Goal: Task Accomplishment & Management: Manage account settings

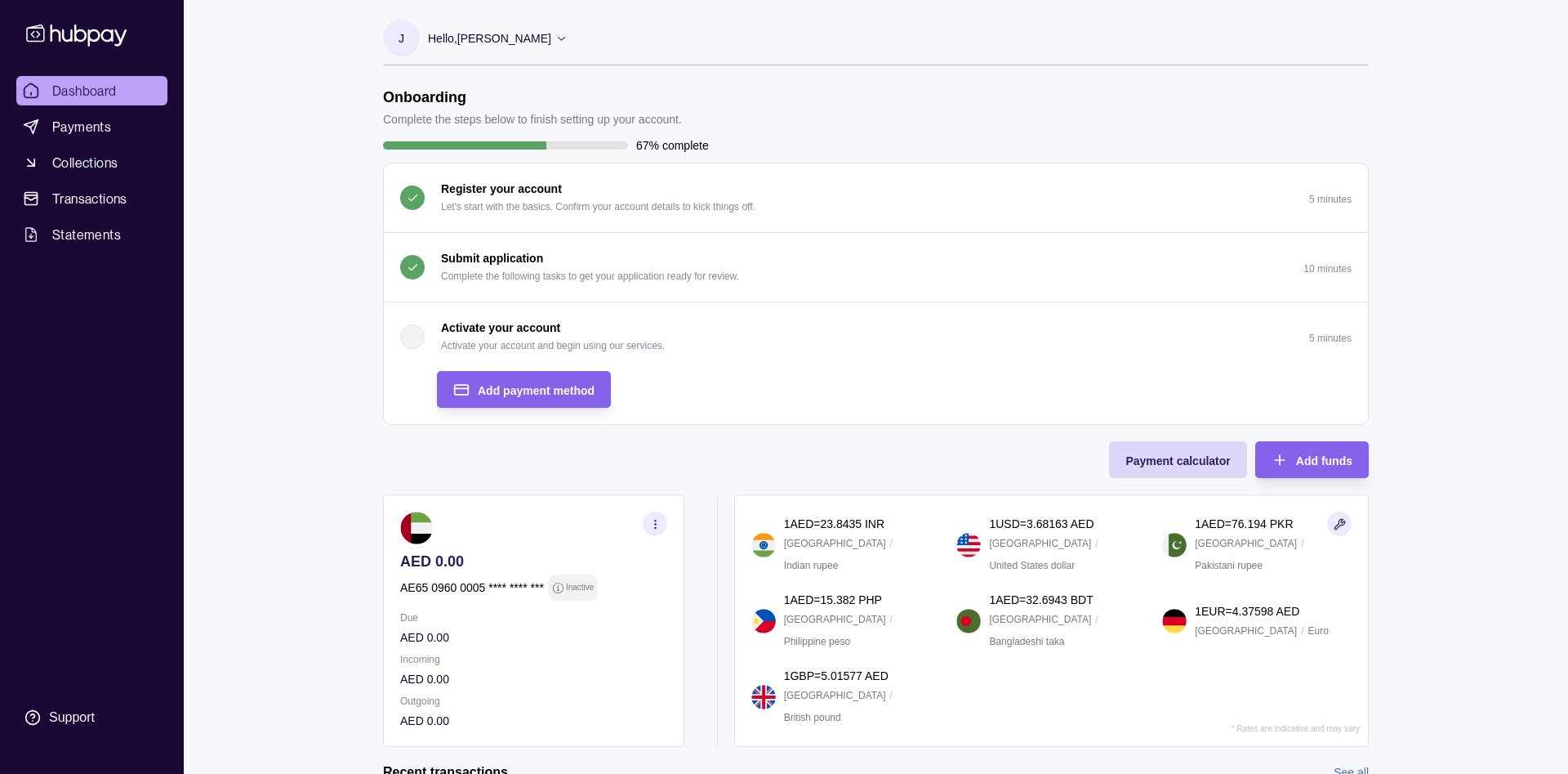
click at [410, 332] on div "button" at bounding box center [412, 337] width 25 height 25
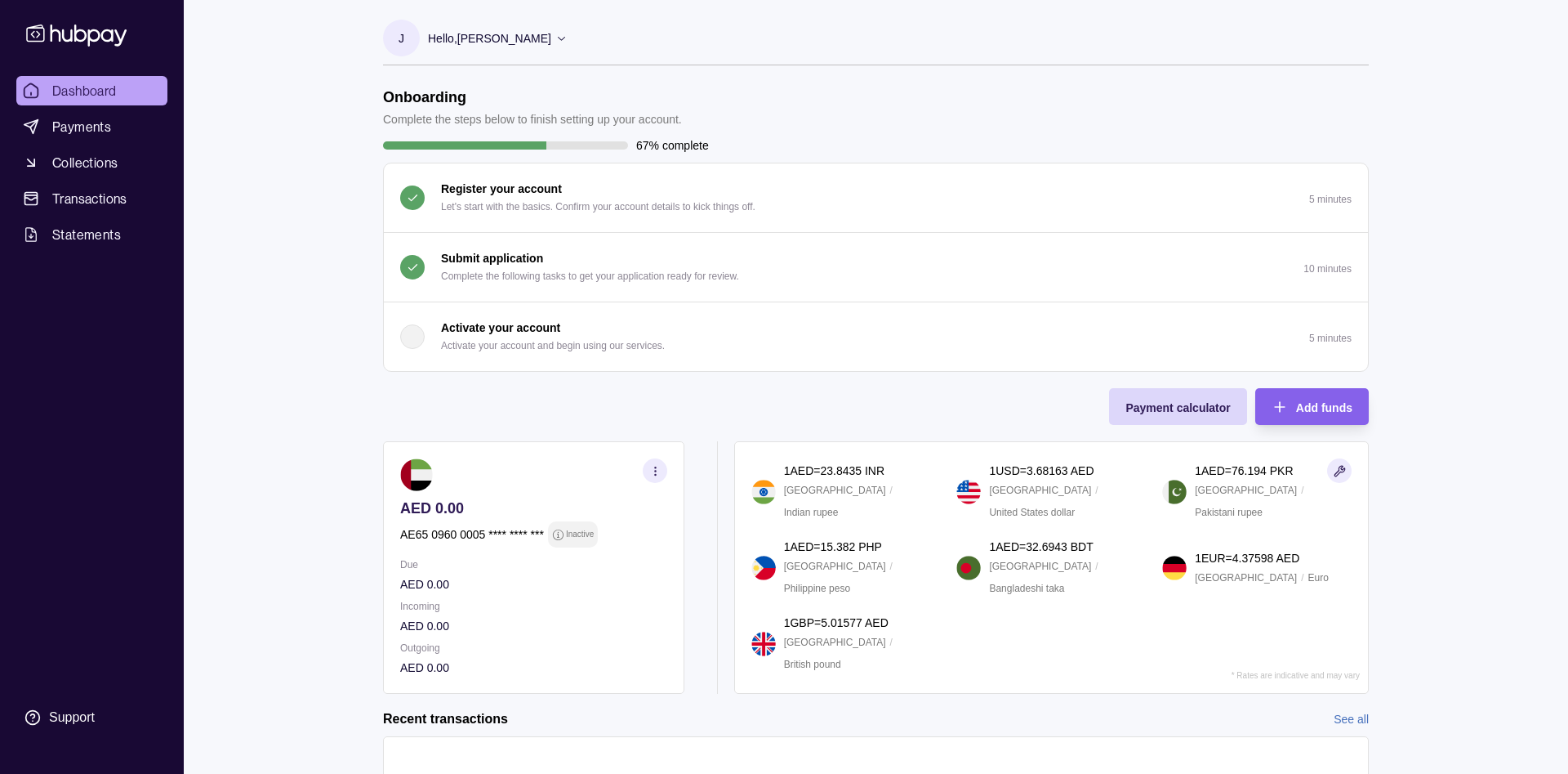
click at [412, 341] on div "button" at bounding box center [412, 337] width 25 height 25
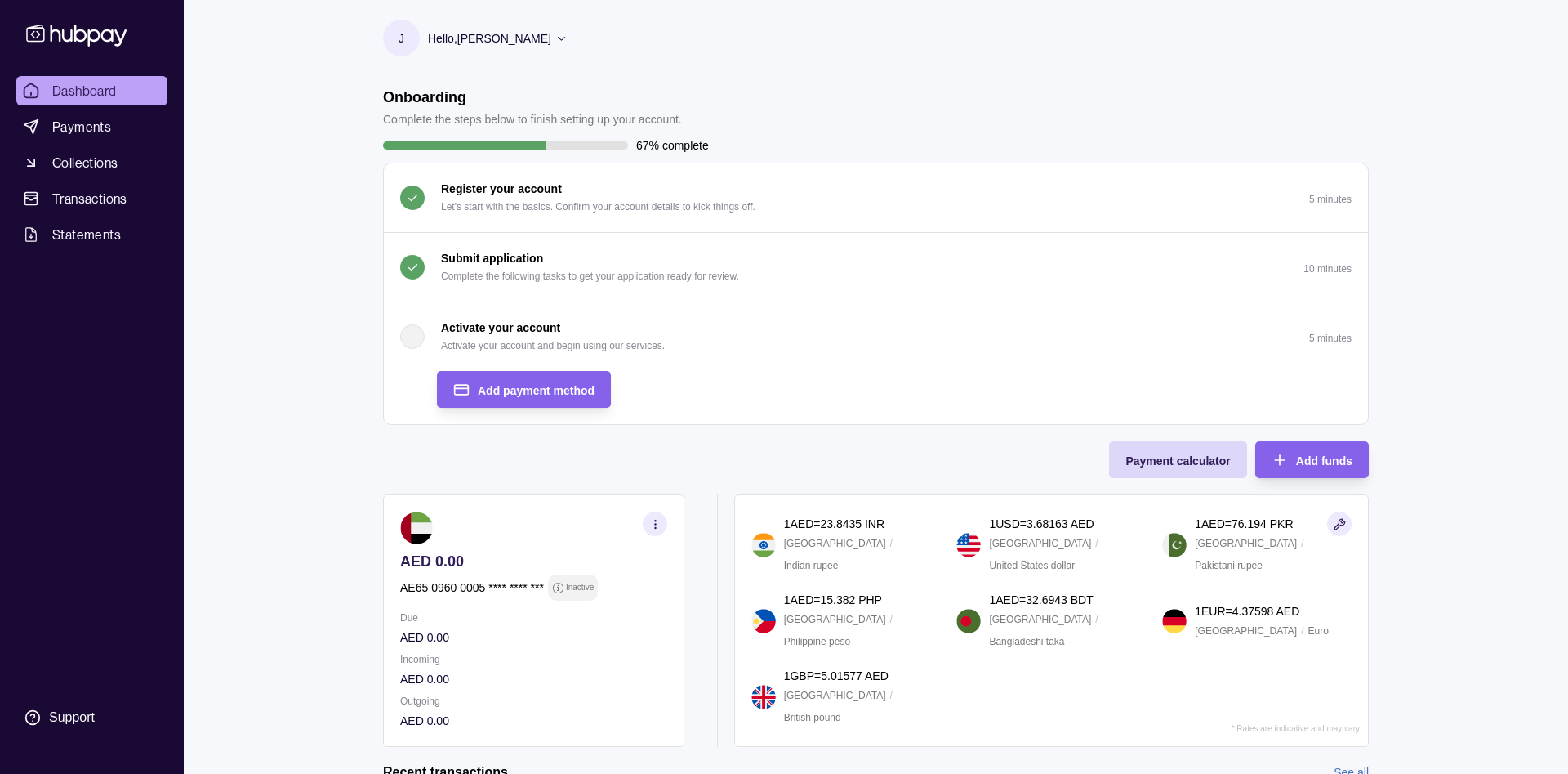
click at [422, 338] on div "button" at bounding box center [412, 337] width 25 height 25
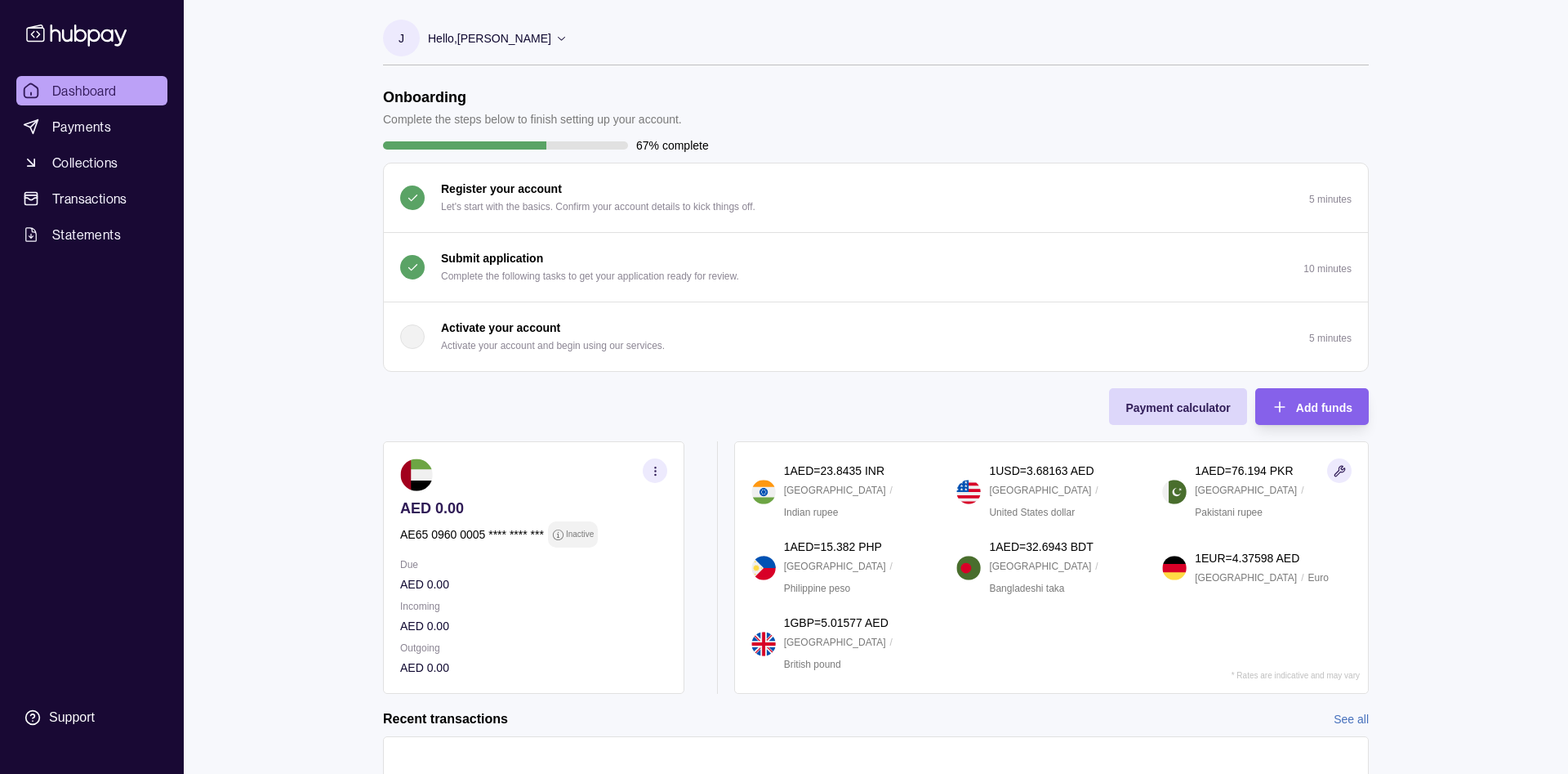
click at [422, 336] on div "button" at bounding box center [412, 337] width 25 height 25
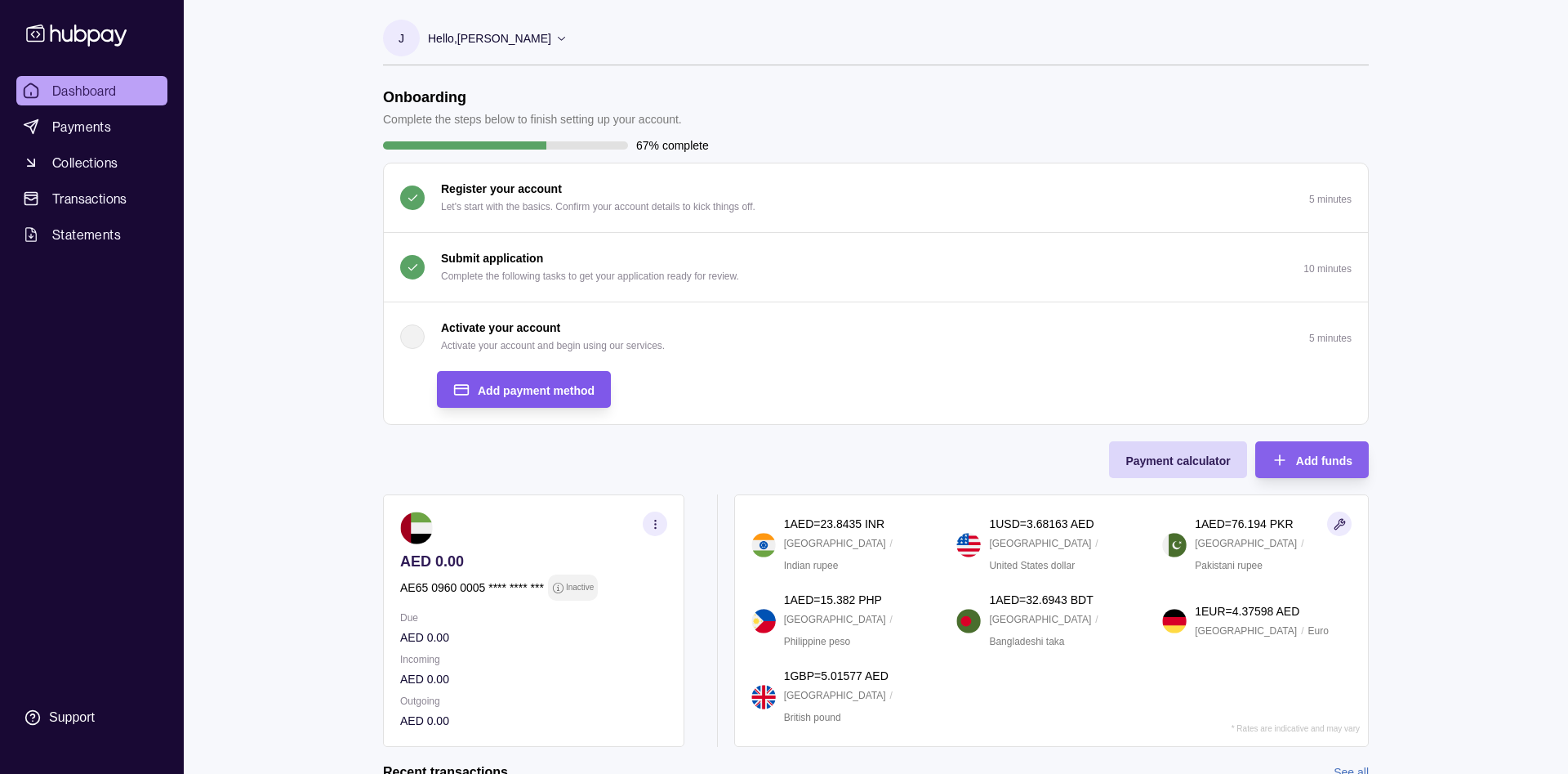
click at [527, 393] on span "Add payment method" at bounding box center [536, 391] width 117 height 13
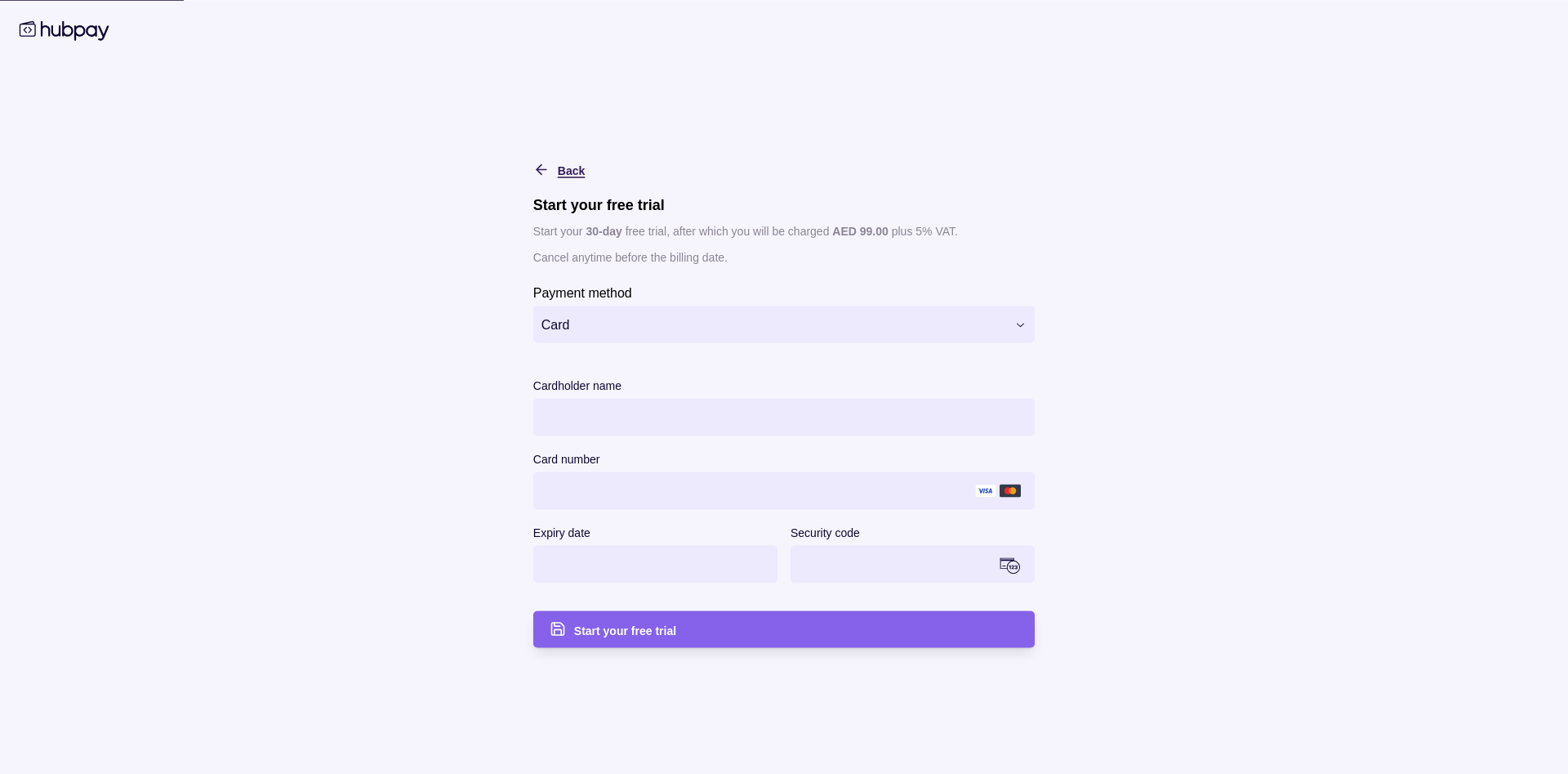
click at [544, 164] on icon "button" at bounding box center [541, 169] width 16 height 16
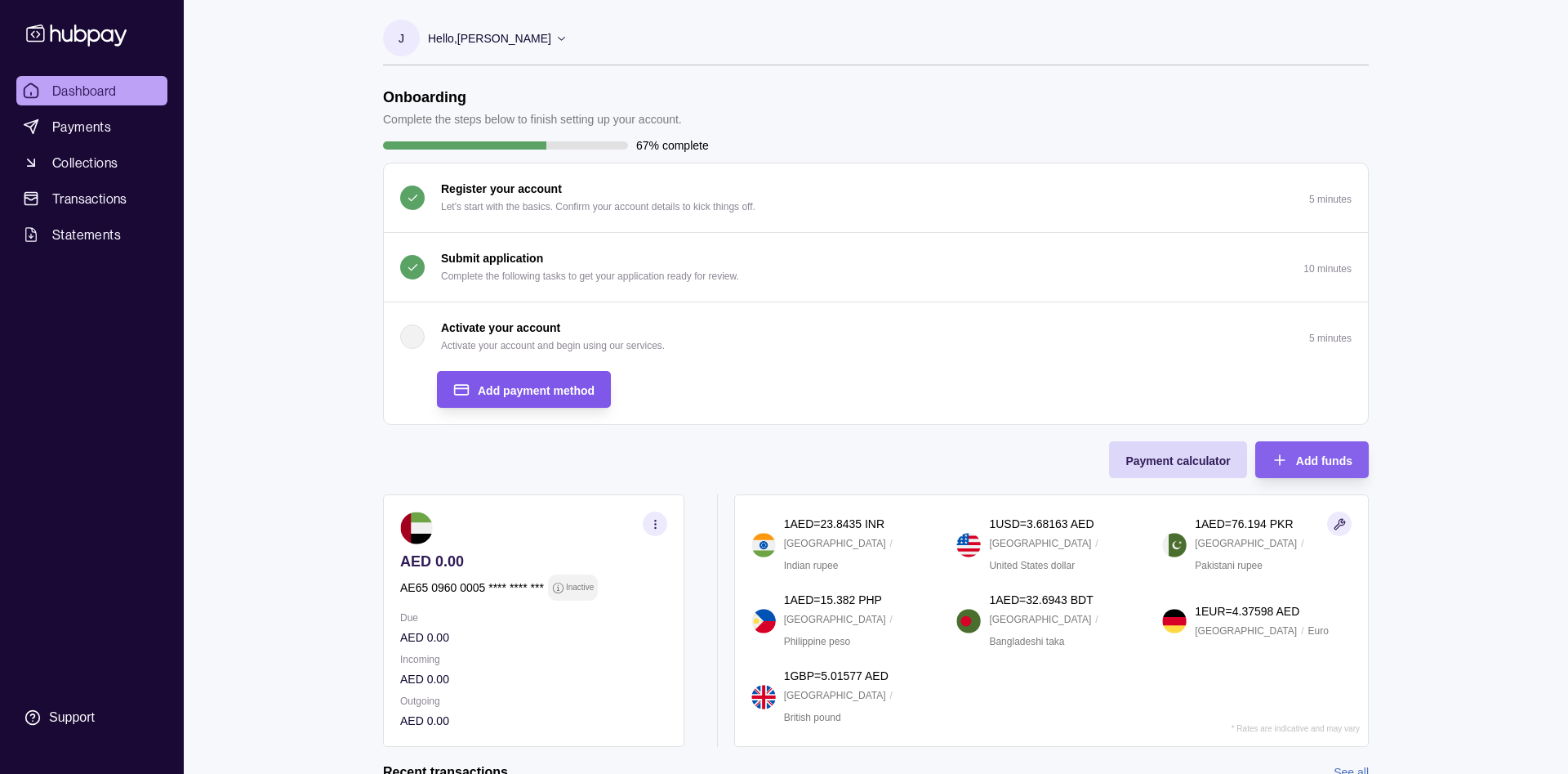
click at [548, 381] on div "Add payment method" at bounding box center [536, 390] width 117 height 20
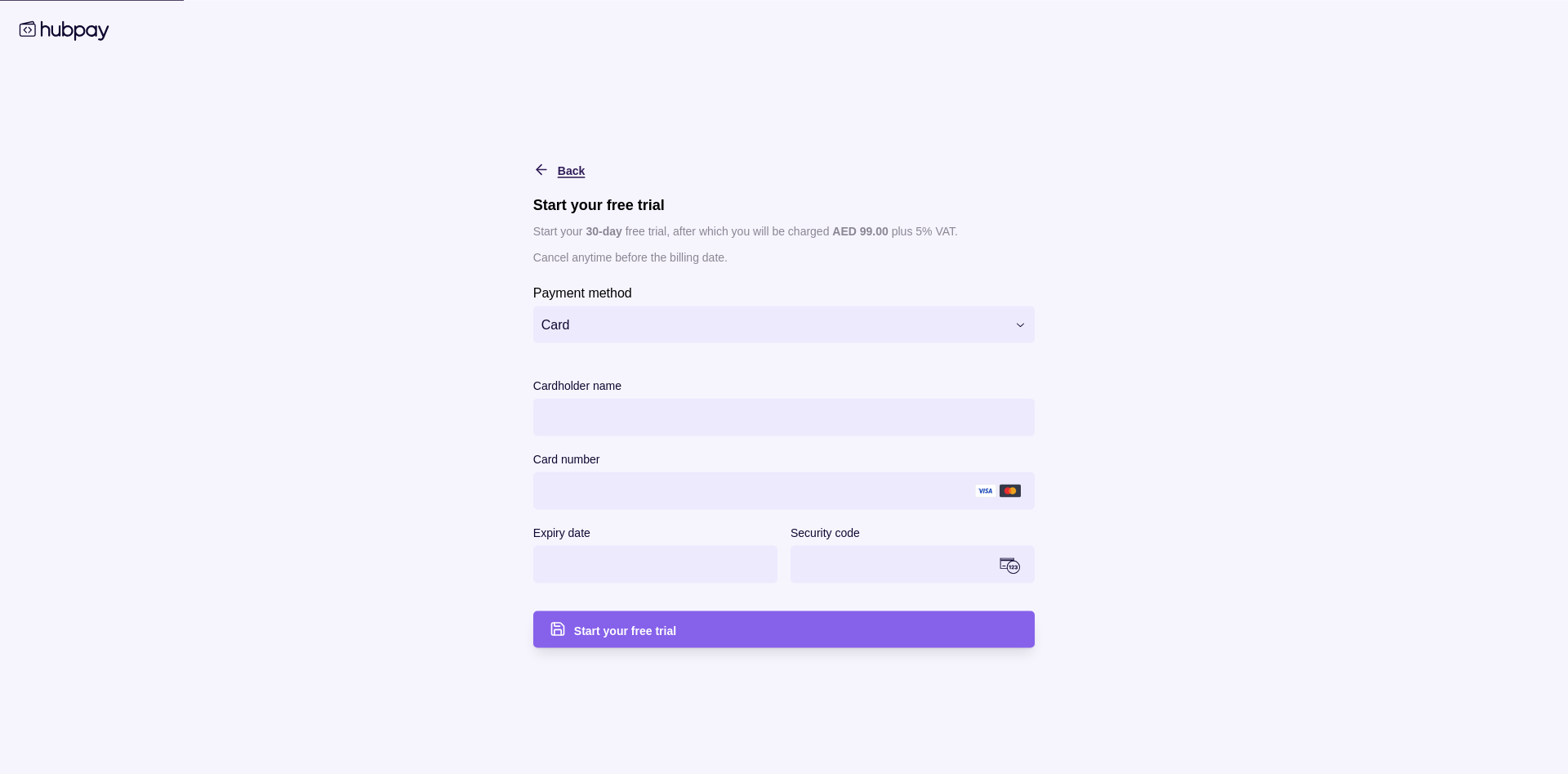
click at [546, 168] on icon "button" at bounding box center [541, 169] width 16 height 16
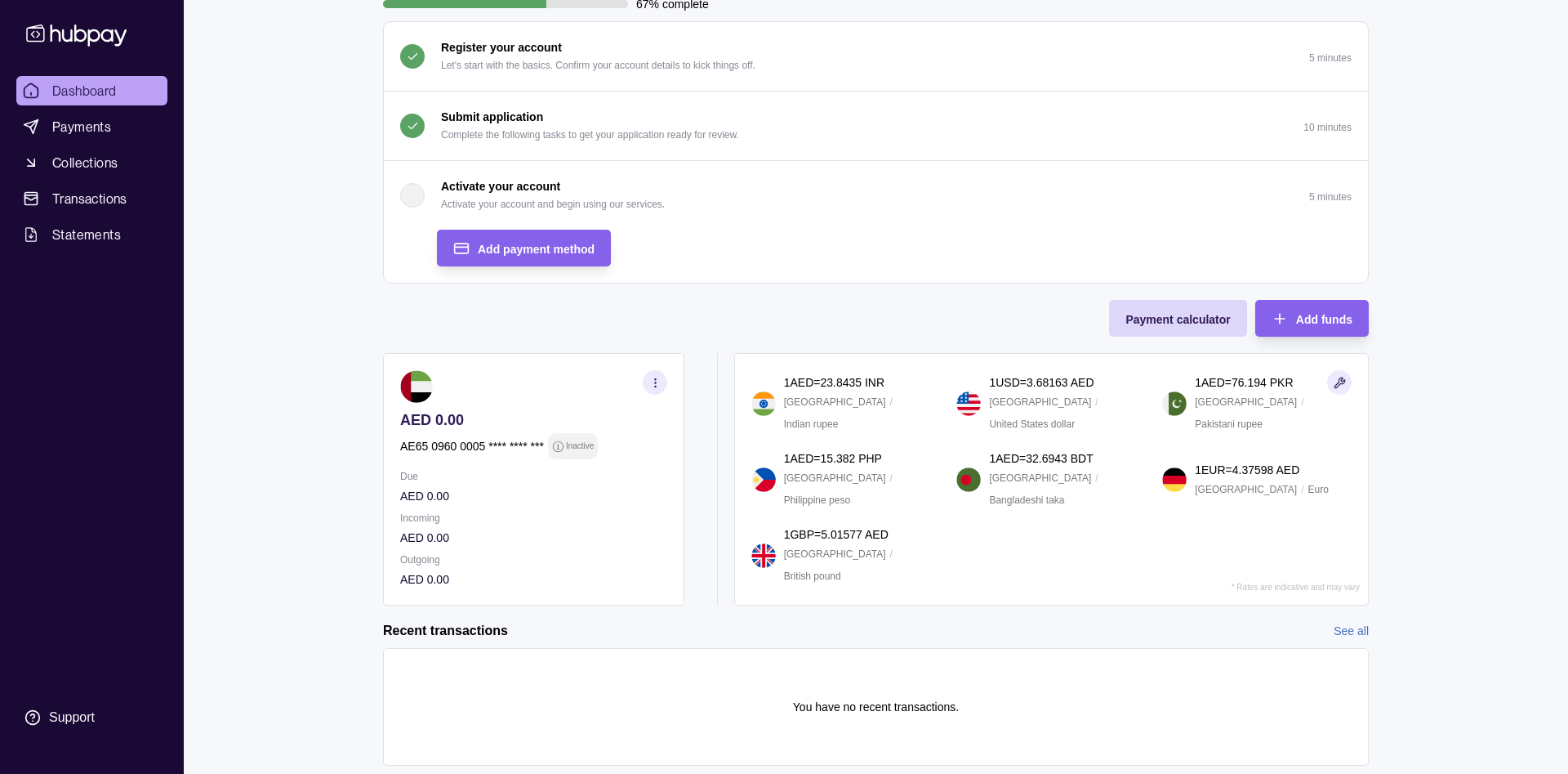
scroll to position [186, 0]
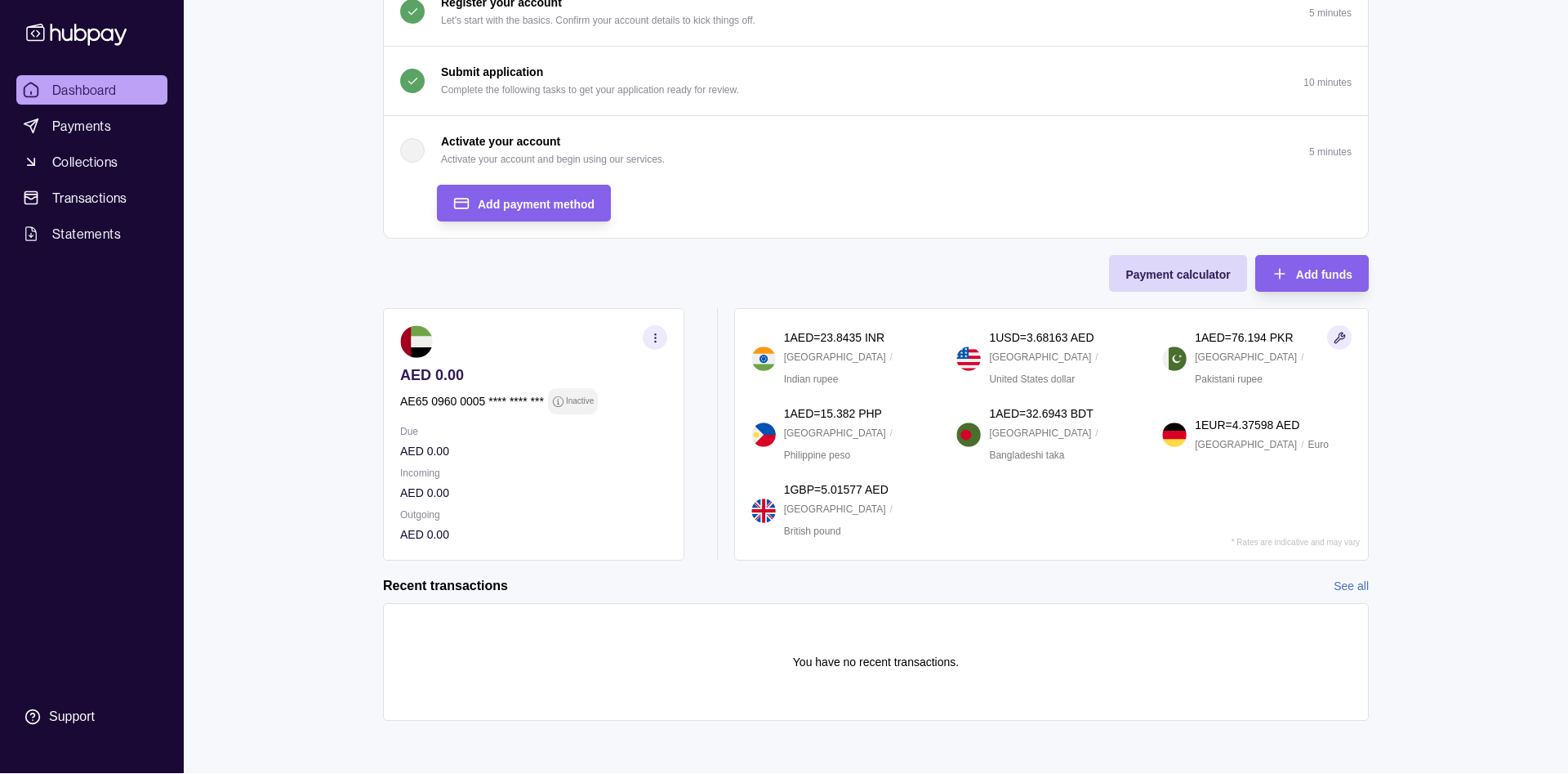
click at [662, 330] on section "button" at bounding box center [655, 338] width 25 height 25
click at [287, 312] on div "Dashboard Payments Collections Transactions Statements Support J Hello, [PERSON…" at bounding box center [784, 293] width 1568 height 959
click at [647, 338] on section "button" at bounding box center [655, 338] width 25 height 25
click at [474, 375] on link "View account details" at bounding box center [480, 378] width 103 height 18
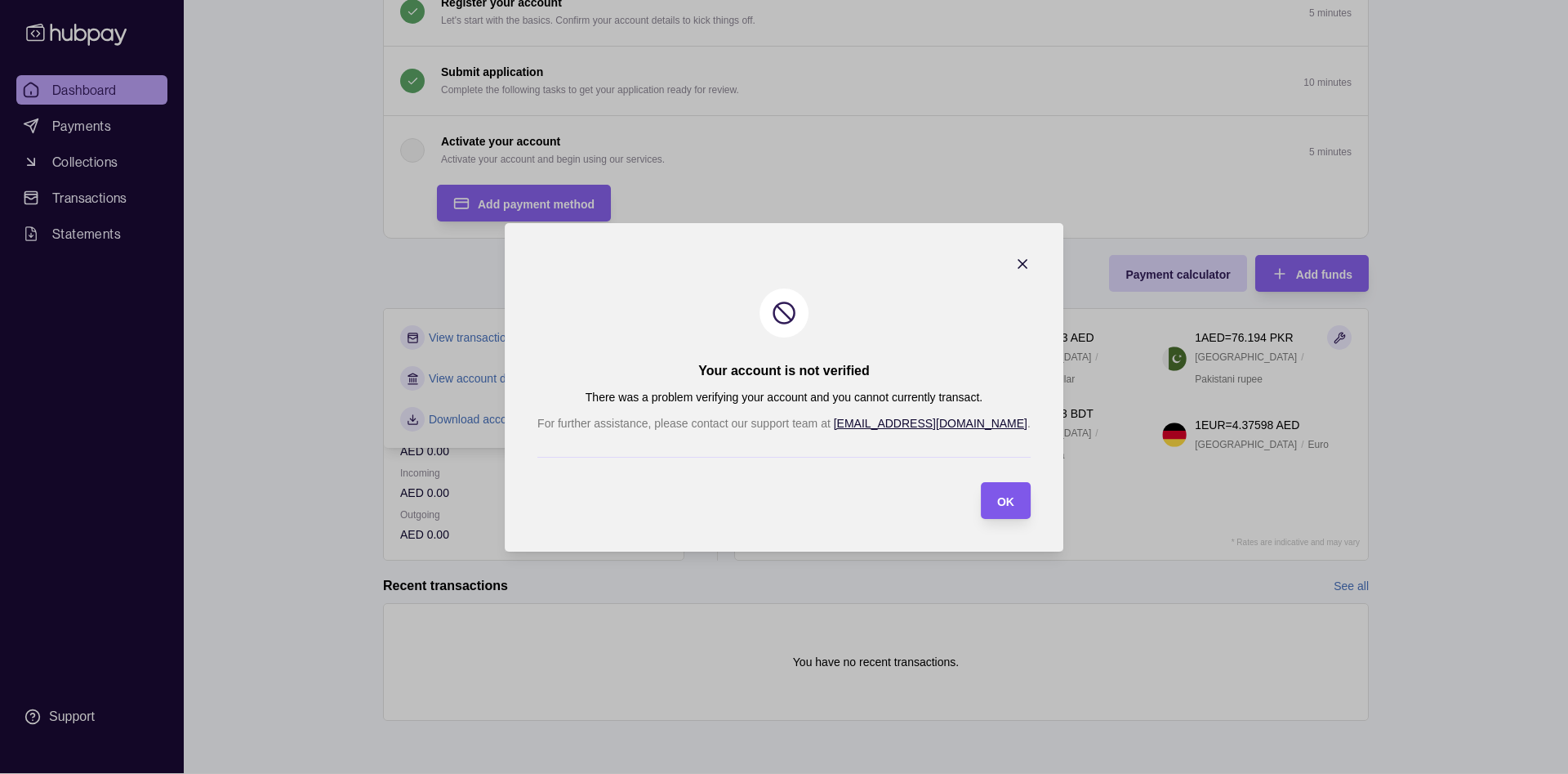
click at [981, 501] on section "OK" at bounding box center [1006, 500] width 50 height 37
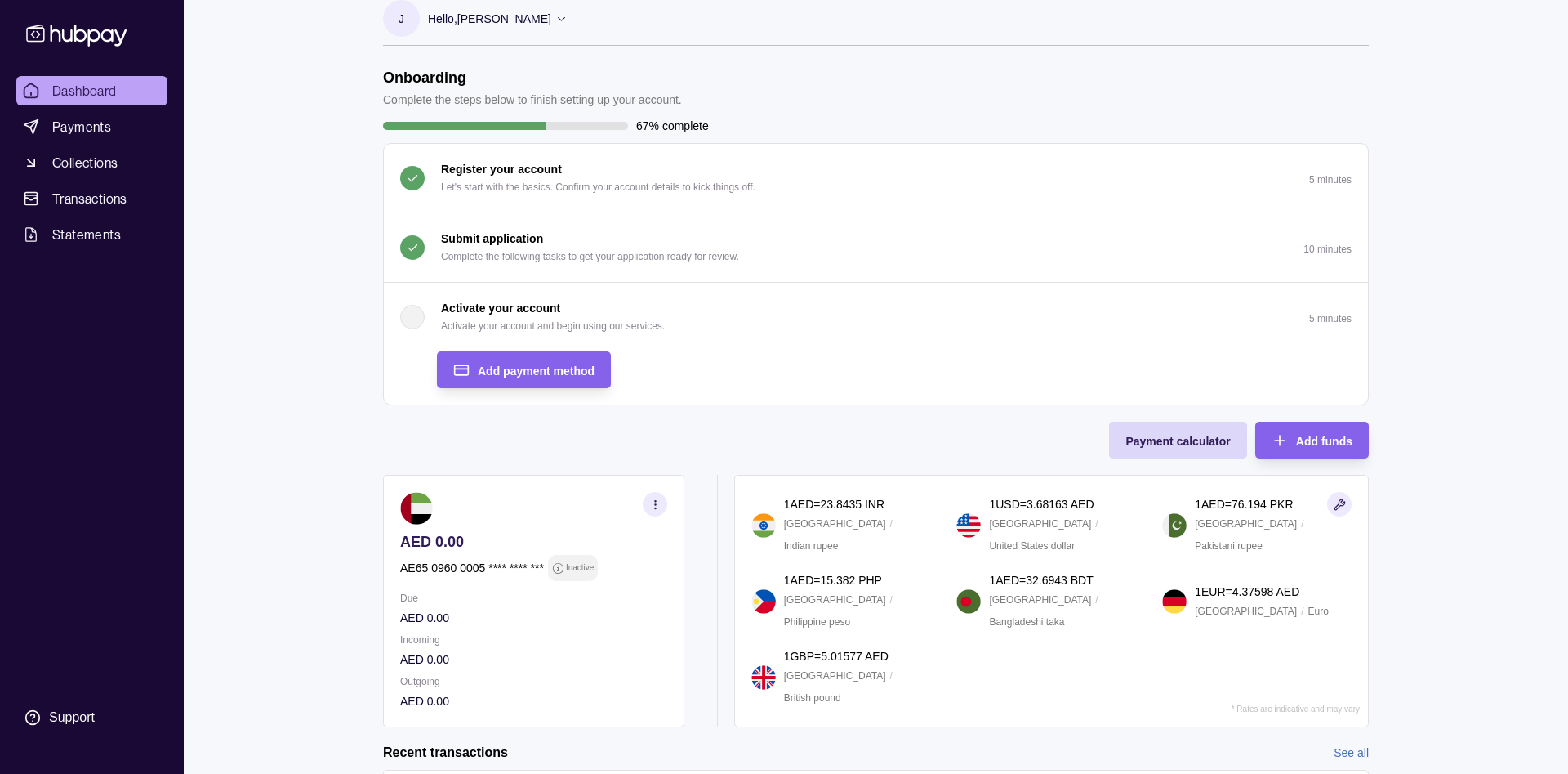
scroll to position [0, 0]
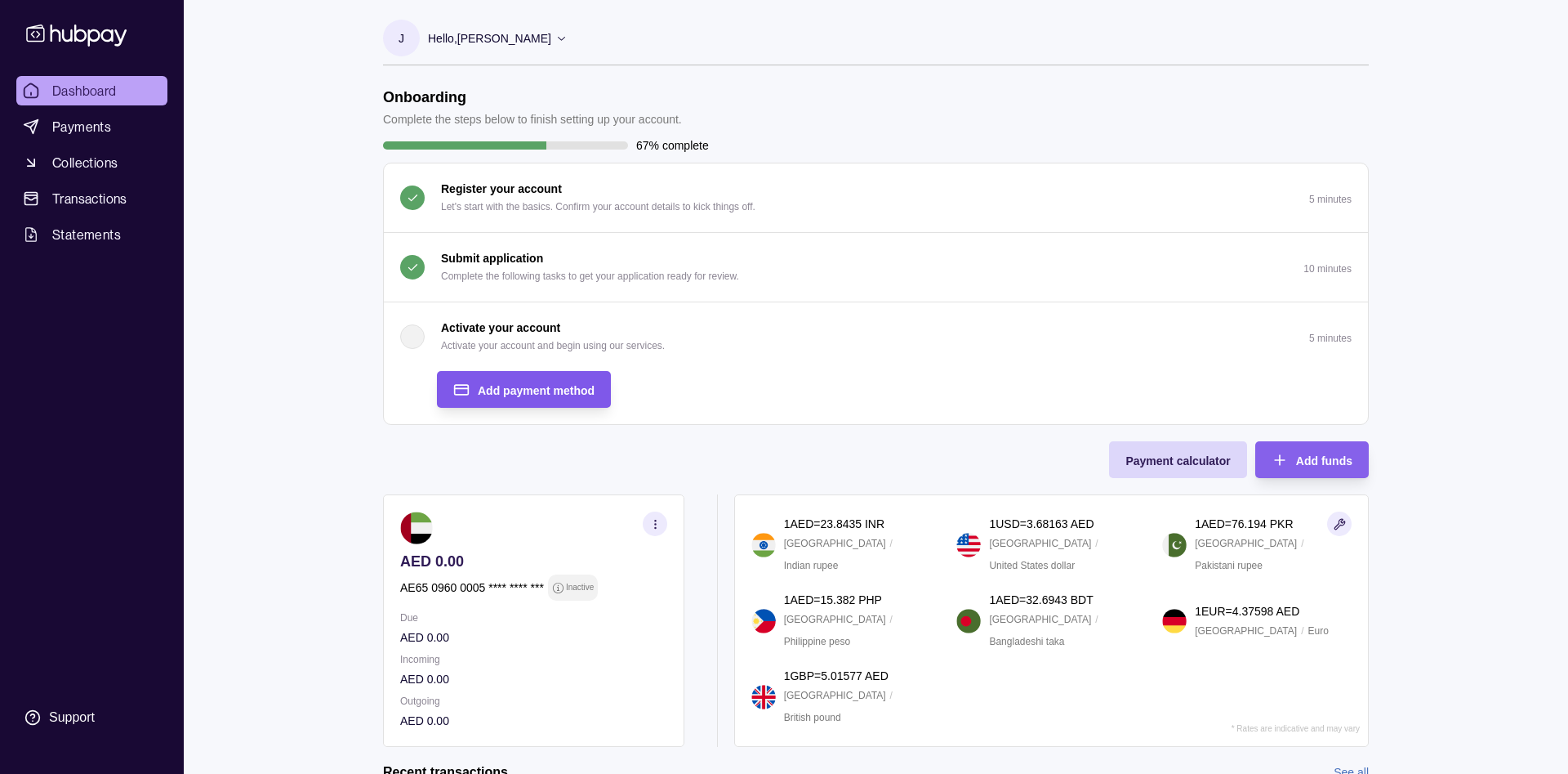
click at [515, 395] on span "Add payment method" at bounding box center [536, 391] width 117 height 13
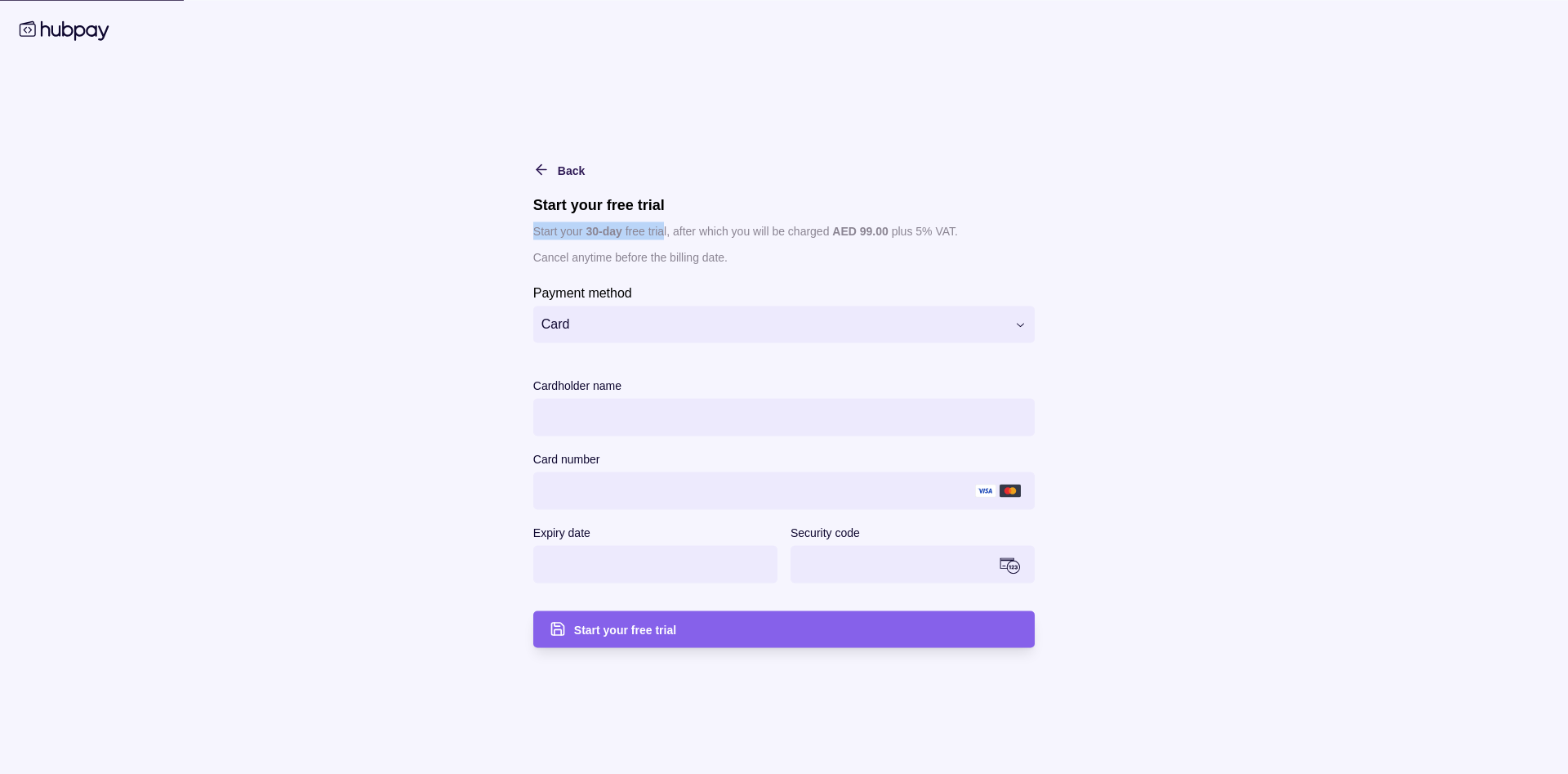
drag, startPoint x: 528, startPoint y: 230, endPoint x: 664, endPoint y: 230, distance: 136.0
click at [664, 230] on main "**********" at bounding box center [784, 387] width 836 height 521
click at [537, 166] on icon "button" at bounding box center [541, 169] width 16 height 16
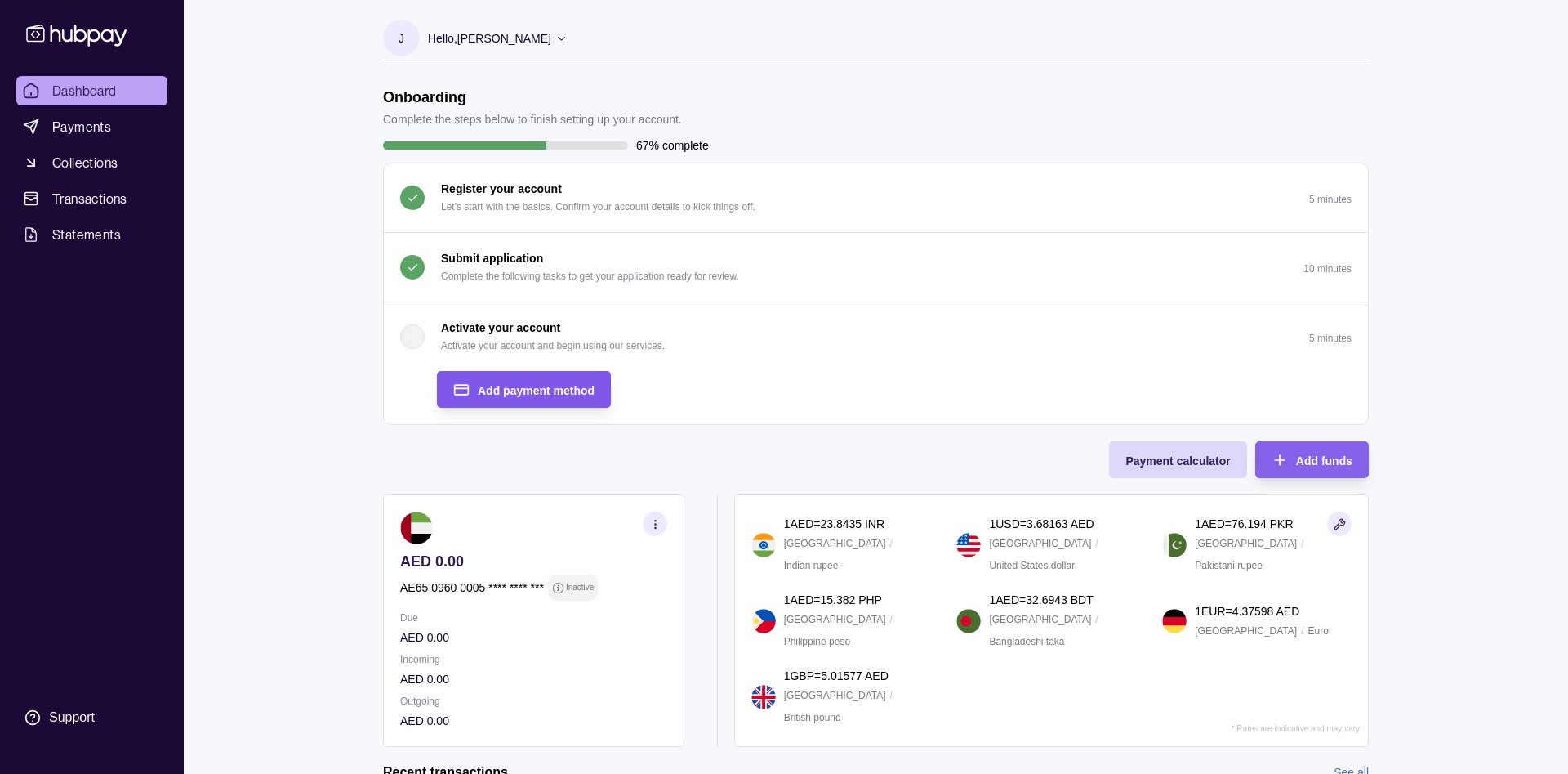
click at [510, 386] on span "Add payment method" at bounding box center [536, 391] width 117 height 13
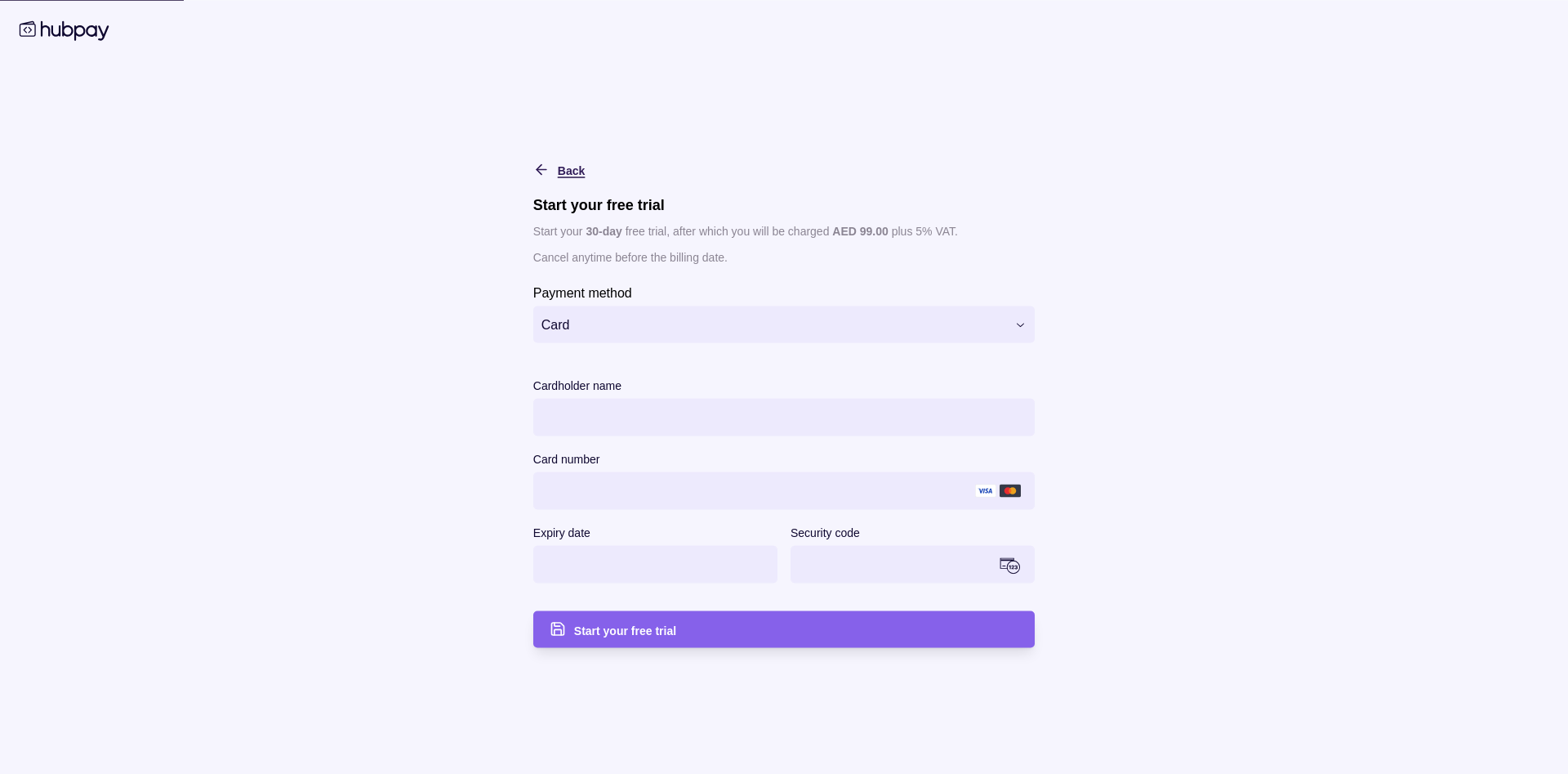
click at [532, 168] on div "Back" at bounding box center [547, 169] width 76 height 20
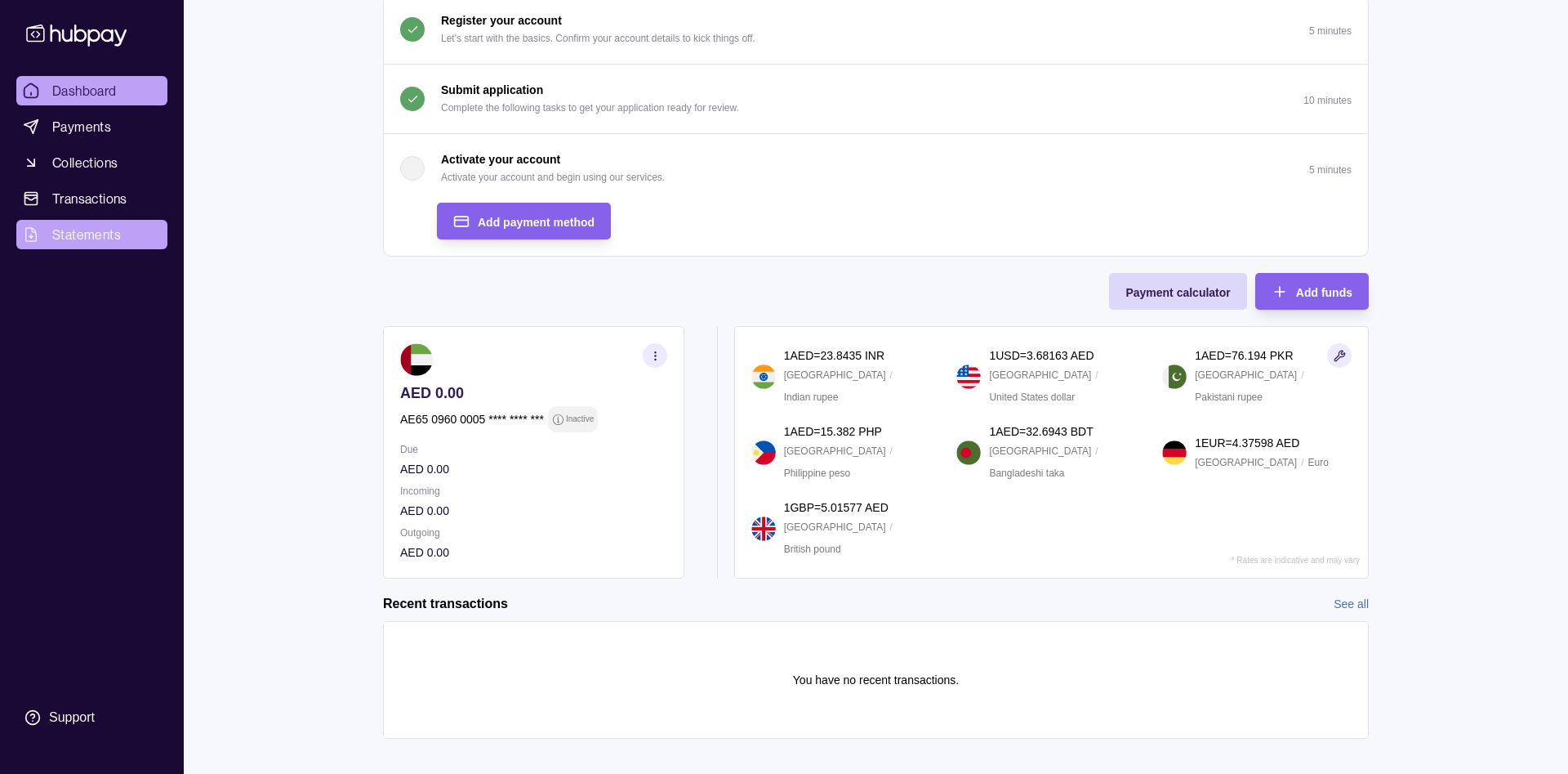
scroll to position [186, 0]
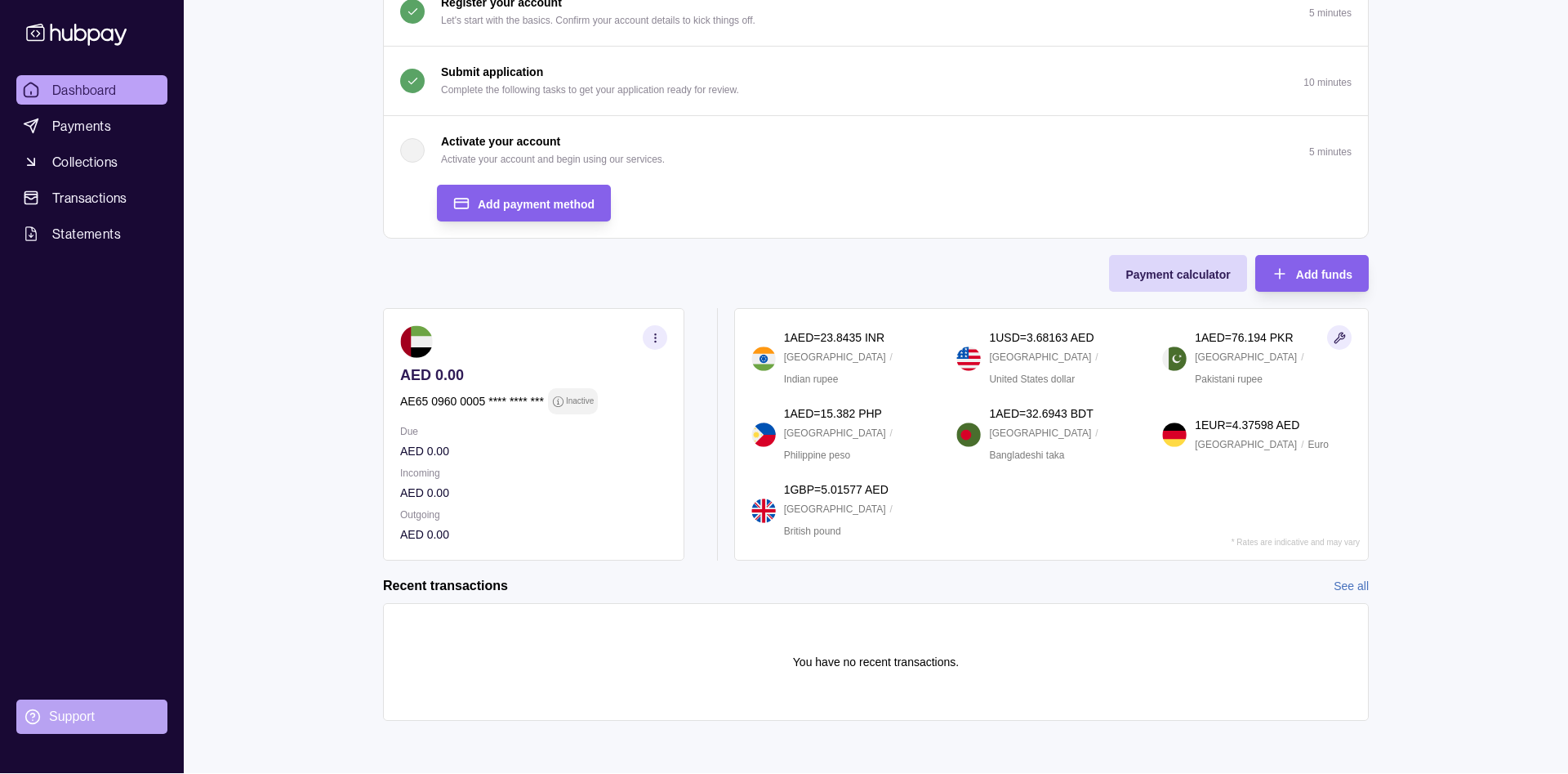
click at [72, 716] on div "Support" at bounding box center [72, 716] width 46 height 18
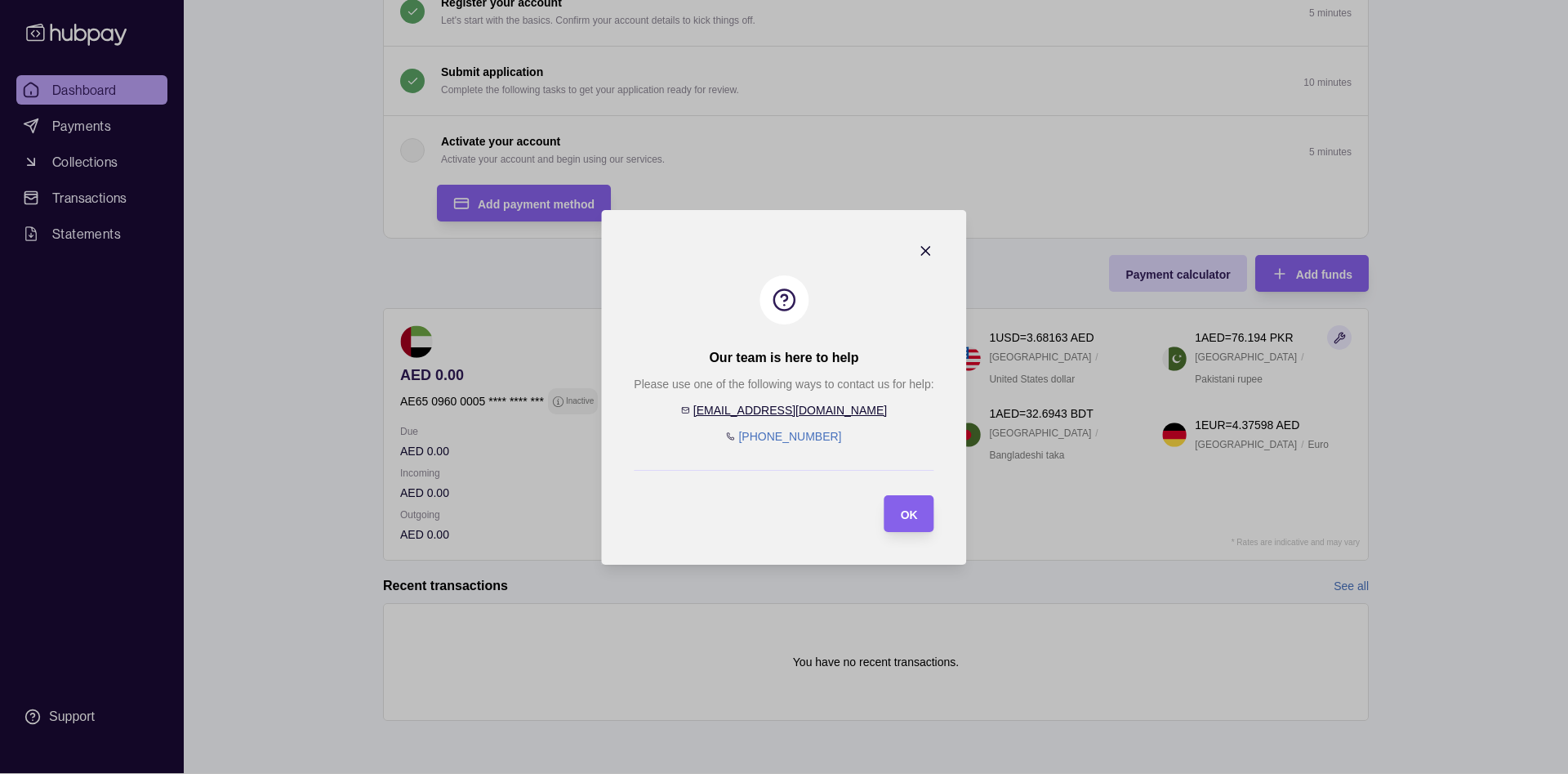
click at [922, 250] on icon "button" at bounding box center [925, 250] width 16 height 16
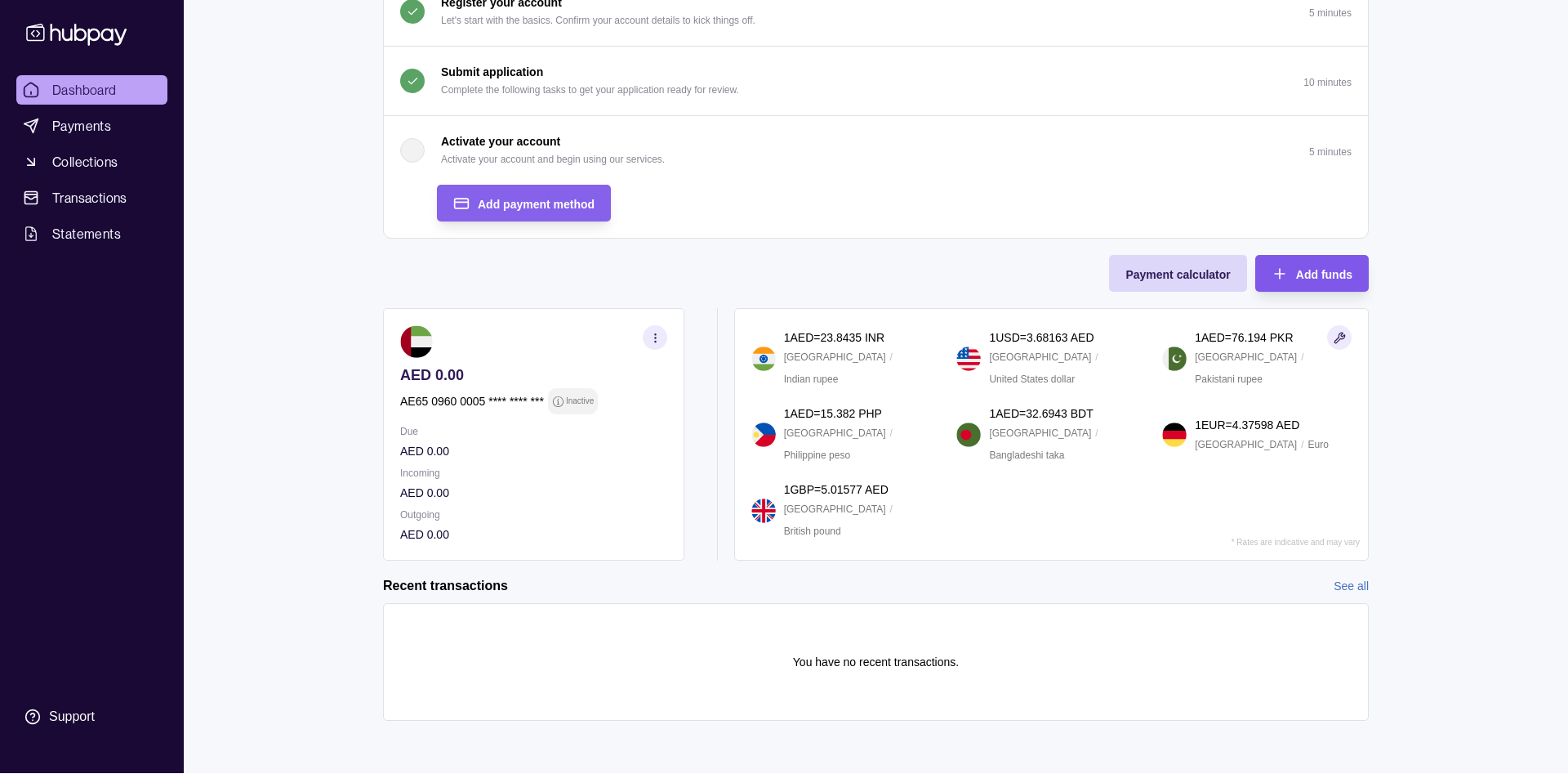
click at [1280, 275] on icon "button" at bounding box center [1280, 273] width 0 height 9
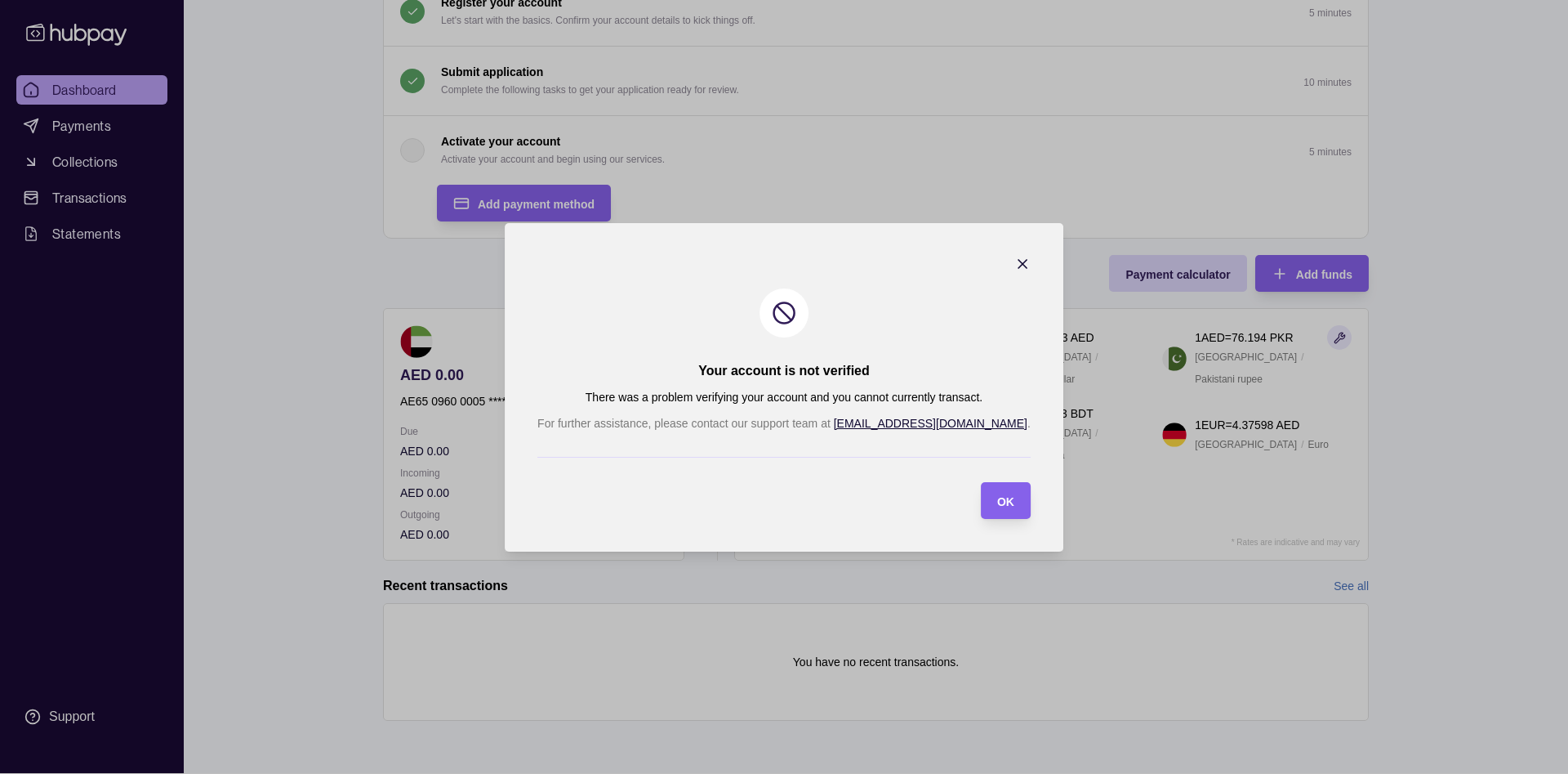
click at [1018, 264] on icon "button" at bounding box center [1022, 264] width 9 height 9
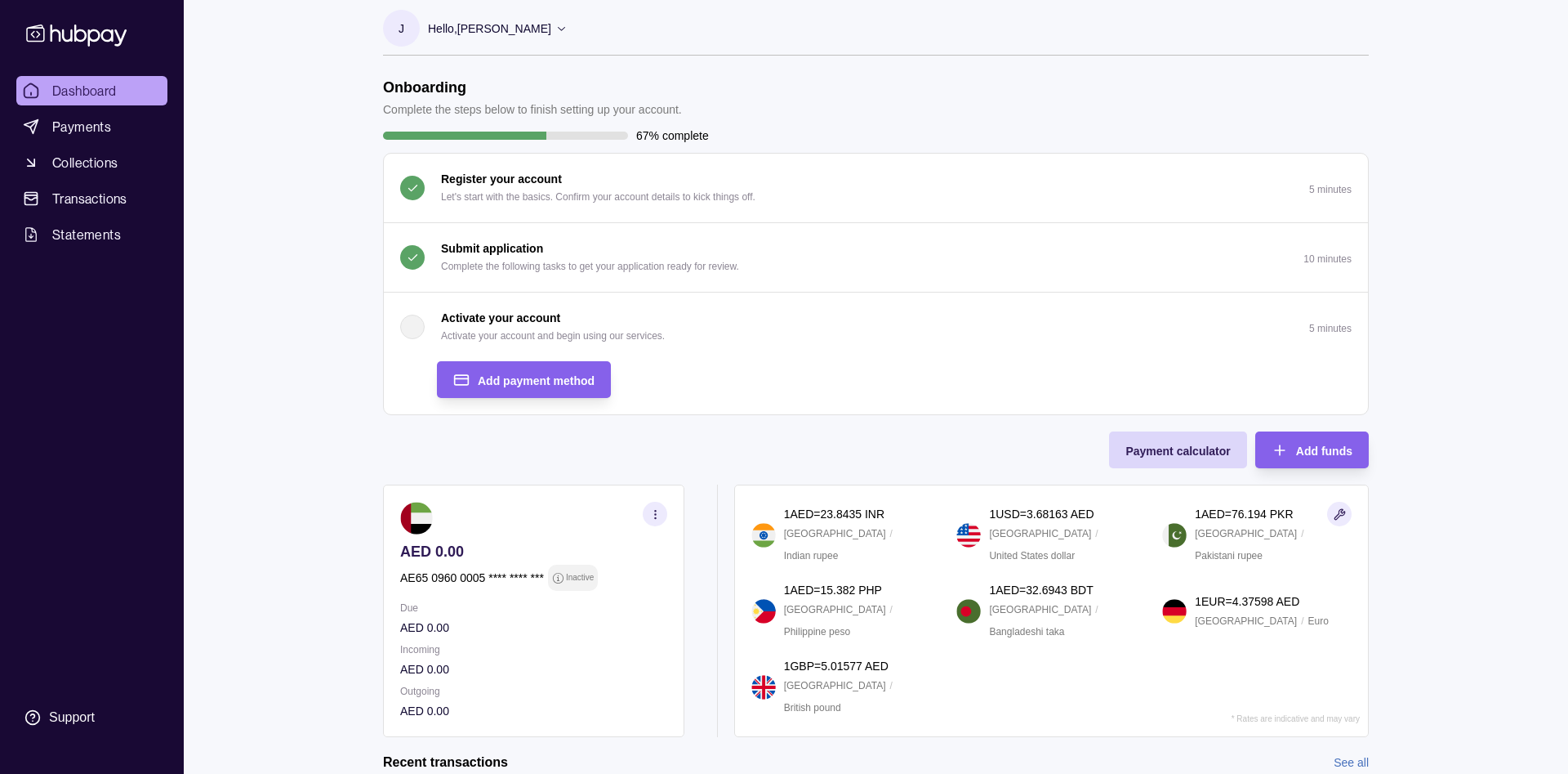
scroll to position [0, 0]
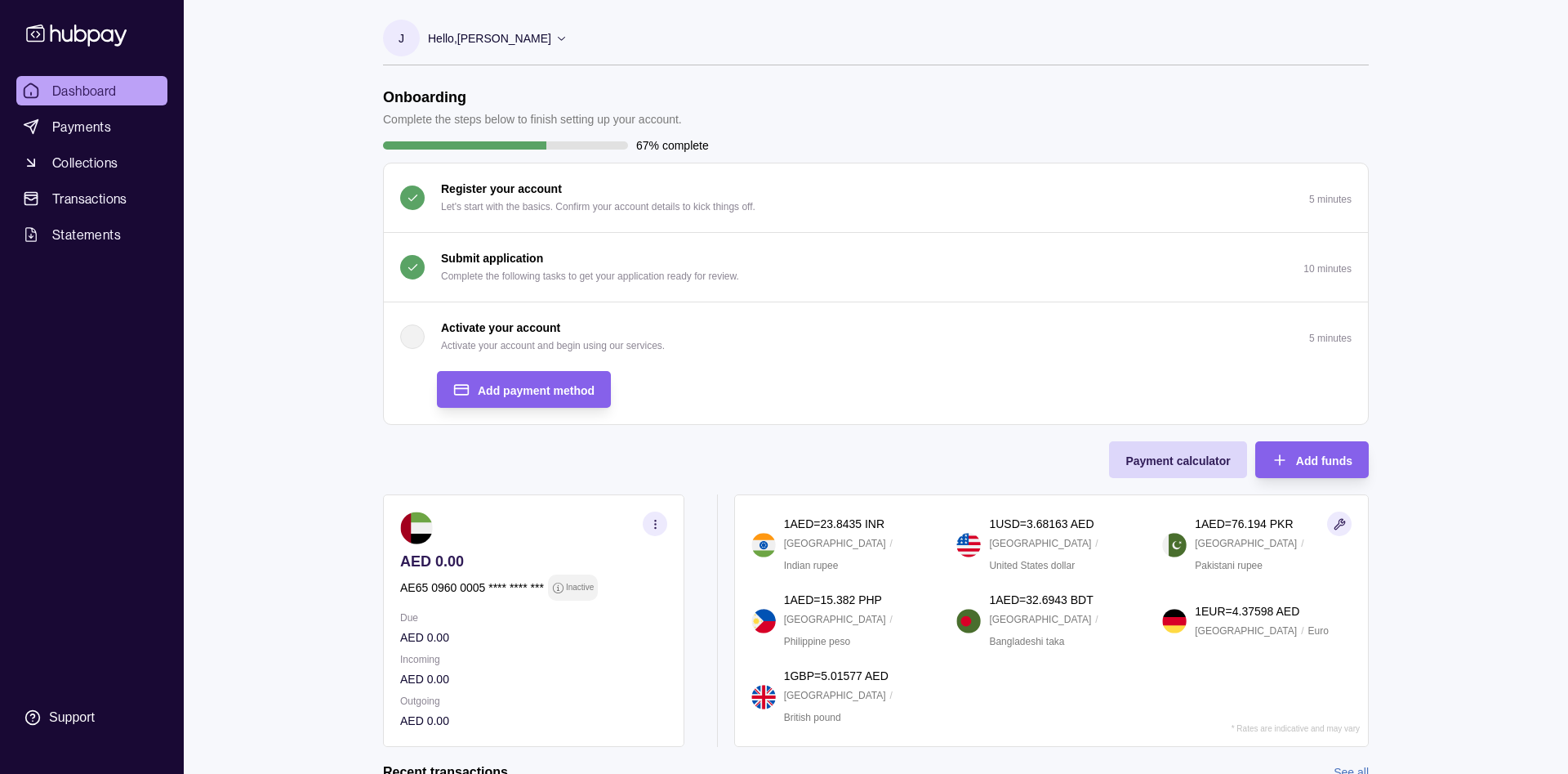
click at [568, 36] on icon at bounding box center [561, 38] width 12 height 12
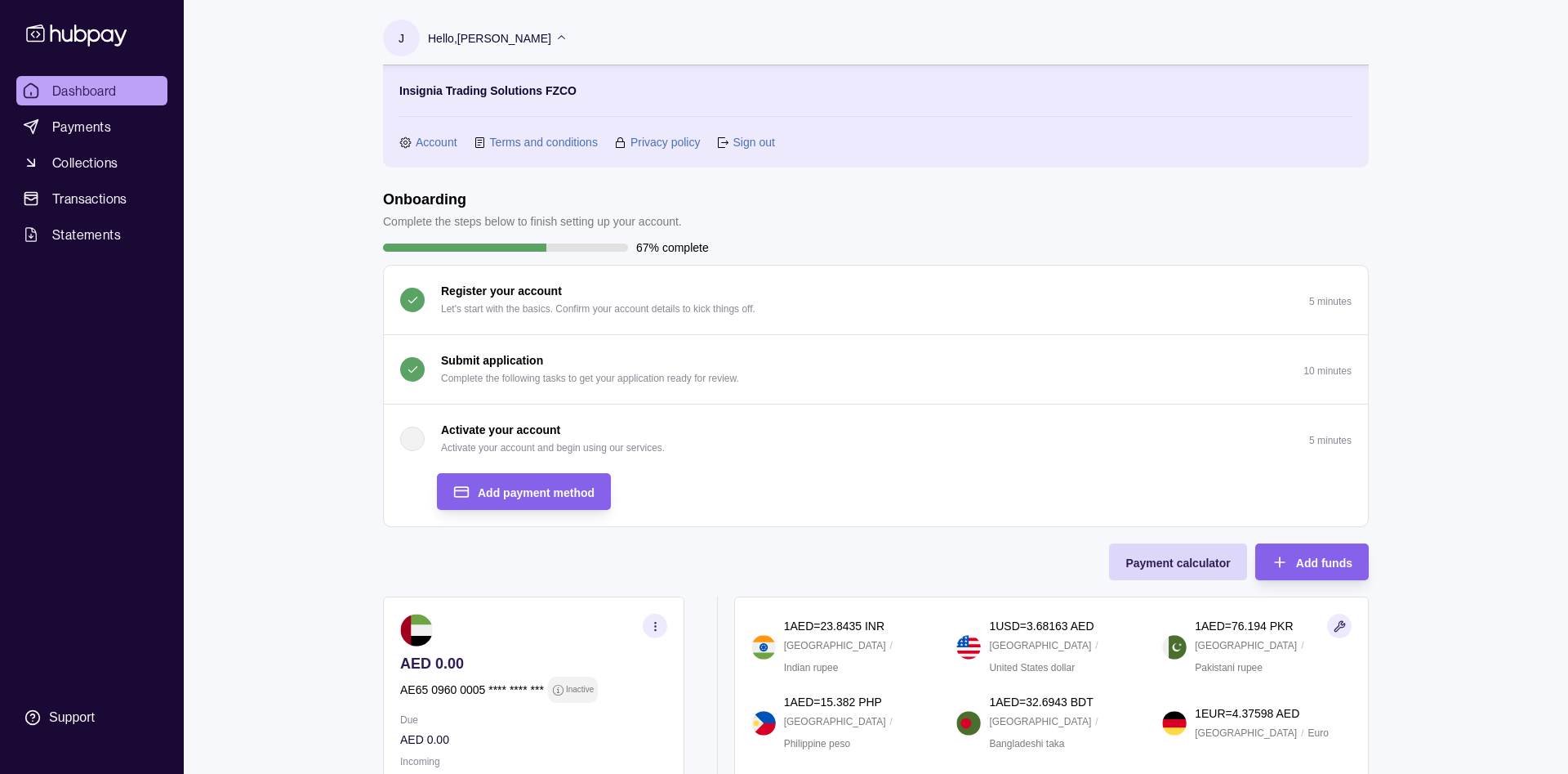
click at [763, 143] on link "Sign out" at bounding box center [754, 141] width 42 height 18
